Goal: Task Accomplishment & Management: Manage account settings

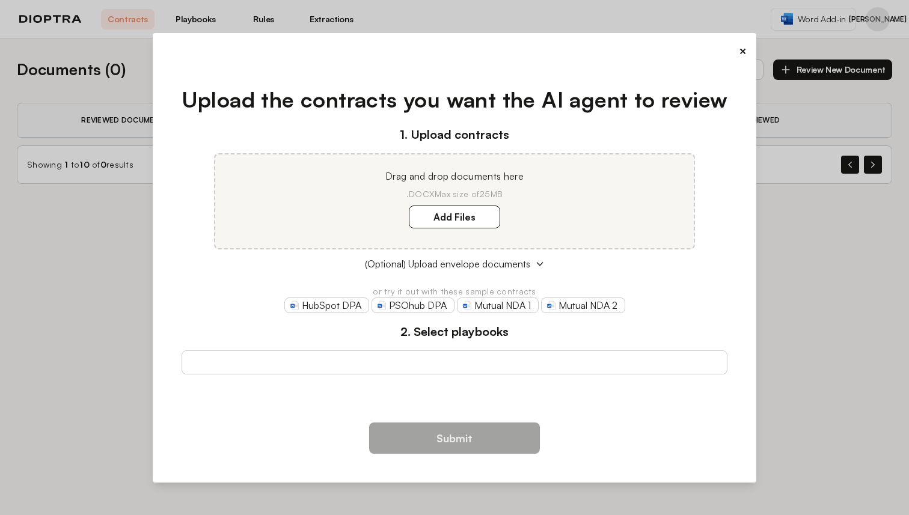
click at [794, 31] on div "× Upload the contracts you want the AI agent to review 1. Upload contracts Drag…" at bounding box center [454, 257] width 909 height 515
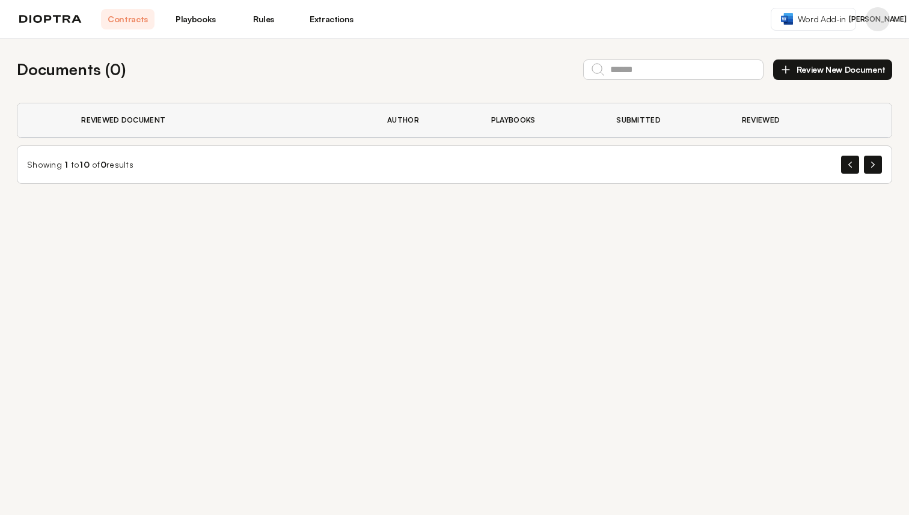
click at [875, 18] on button "Profile menu" at bounding box center [878, 19] width 24 height 24
click at [835, 46] on button "Profile" at bounding box center [832, 50] width 114 height 22
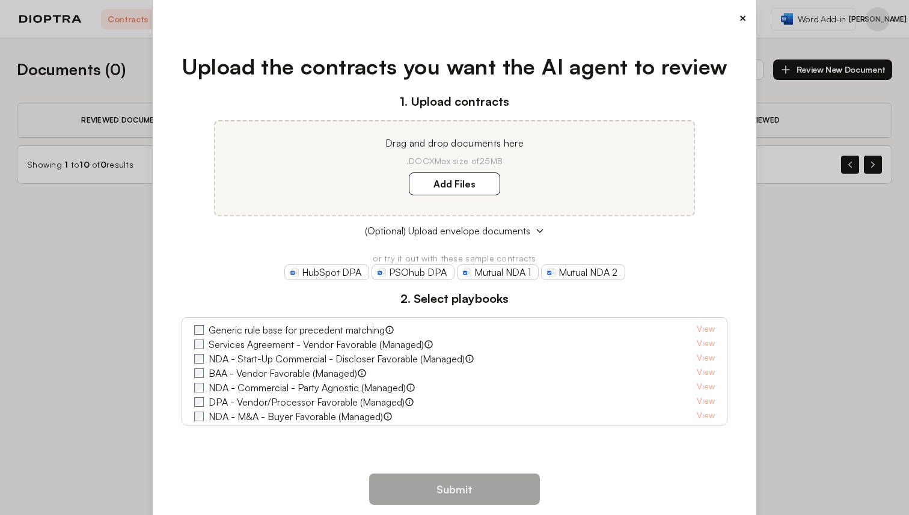
click at [871, 10] on div "× Upload the contracts you want the AI agent to review 1. Upload contracts Drag…" at bounding box center [454, 257] width 909 height 515
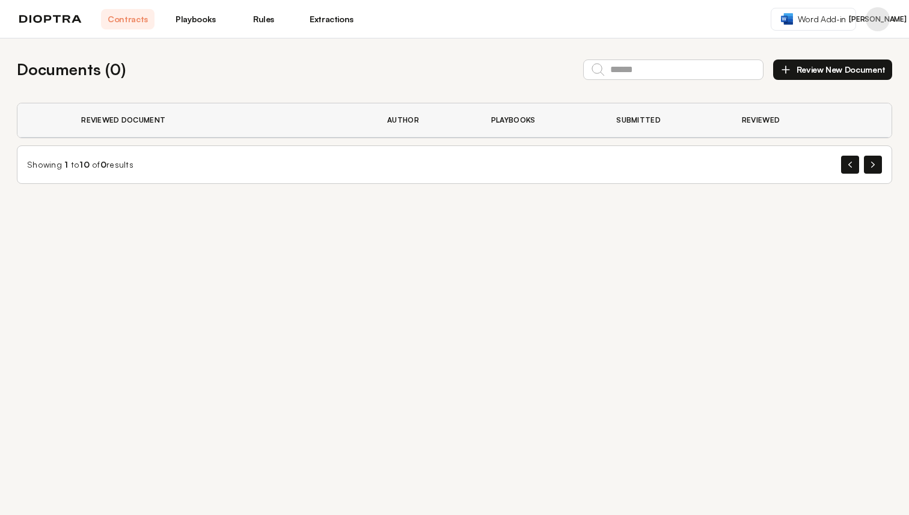
click at [872, 11] on button "Profile menu" at bounding box center [878, 19] width 24 height 24
click at [833, 46] on button "Profile" at bounding box center [832, 50] width 114 height 22
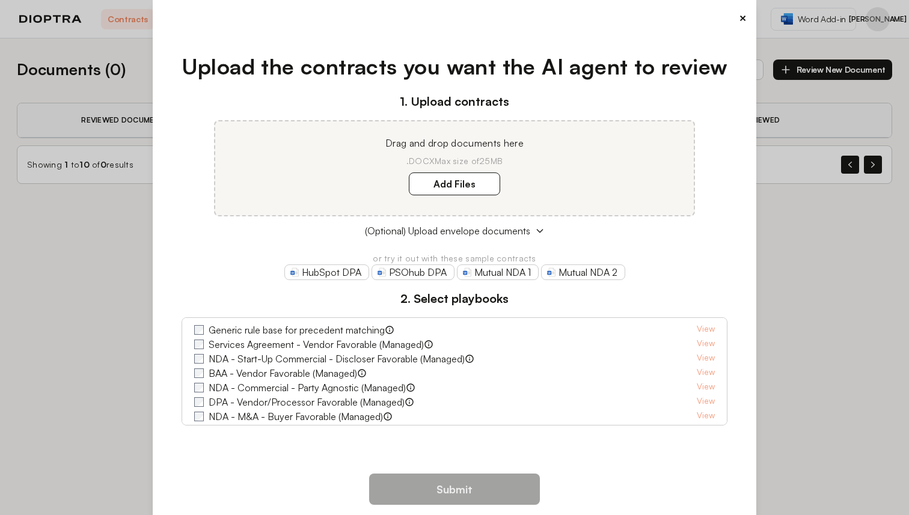
click at [832, 34] on div "× Upload the contracts you want the AI agent to review 1. Upload contracts Drag…" at bounding box center [454, 257] width 909 height 515
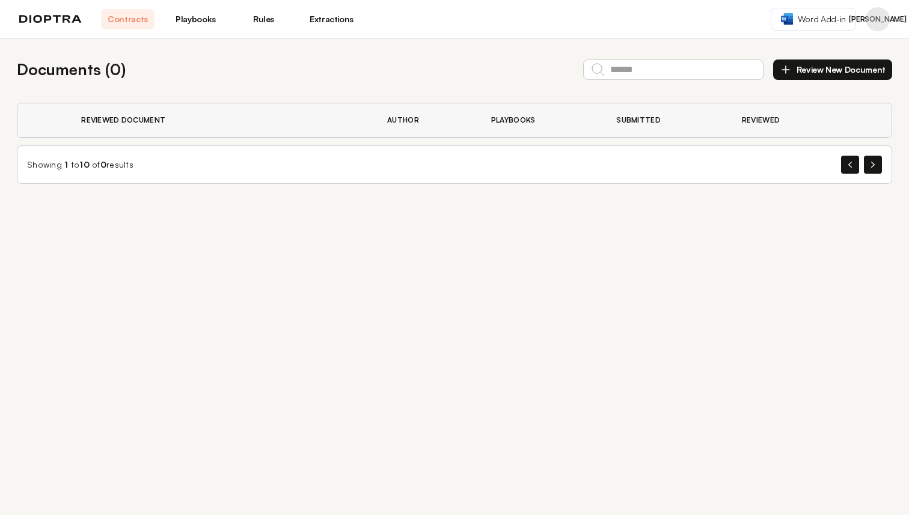
click at [872, 27] on button "Profile menu" at bounding box center [878, 19] width 24 height 24
click at [845, 49] on button "Profile" at bounding box center [832, 50] width 114 height 22
